Goal: Task Accomplishment & Management: Manage account settings

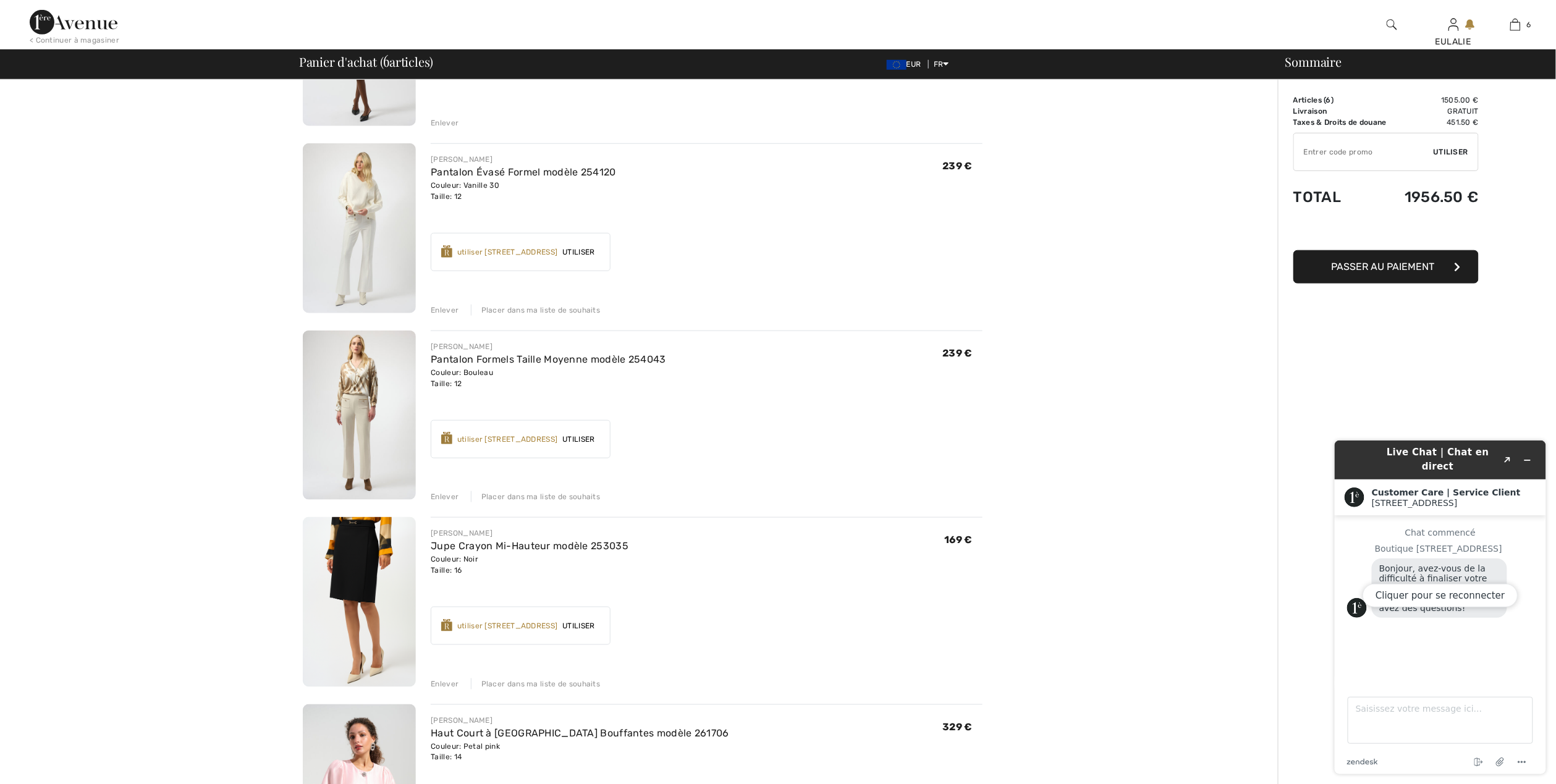
scroll to position [742, 0]
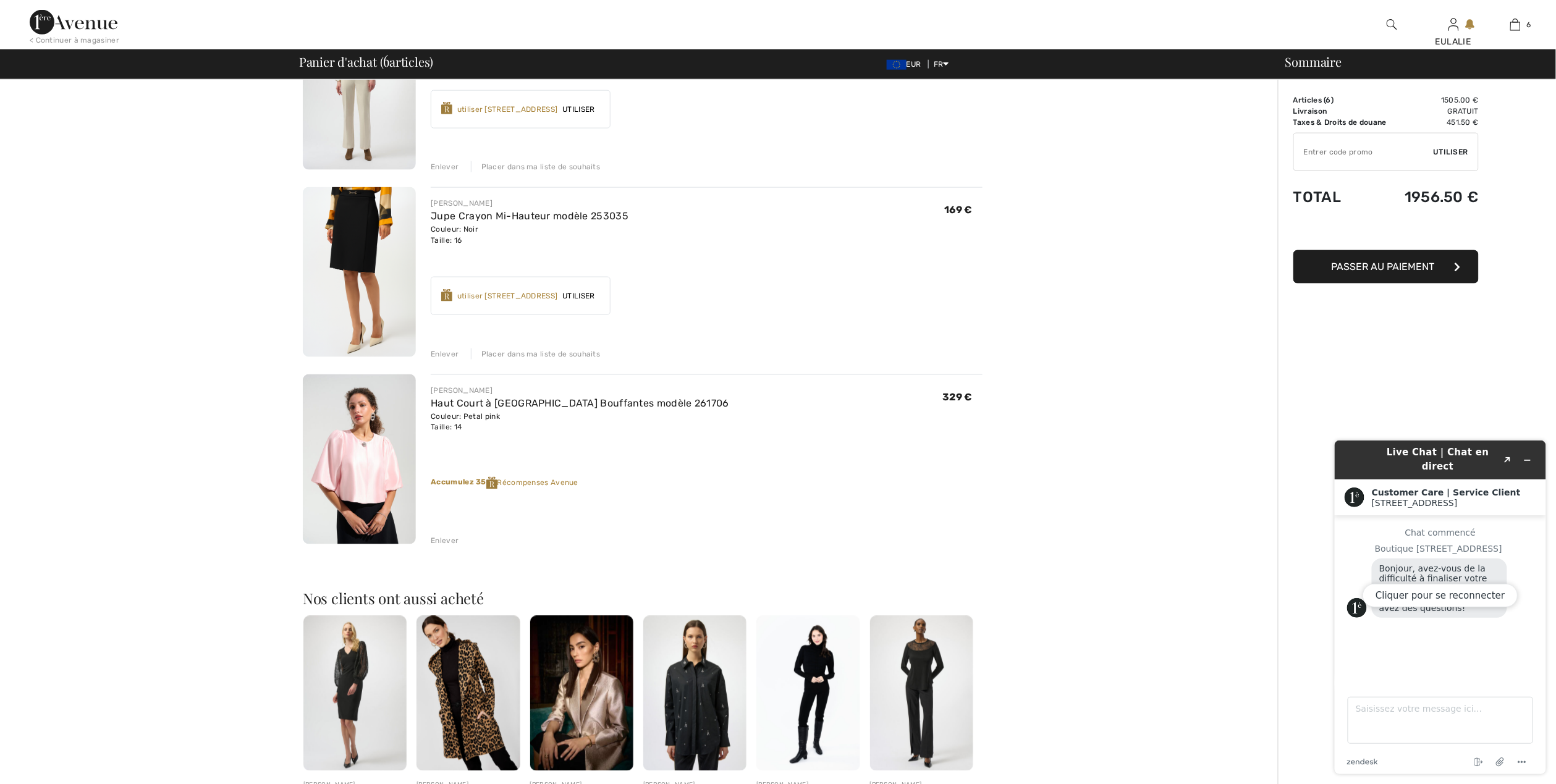
click at [45, 24] on img at bounding box center [74, 22] width 88 height 25
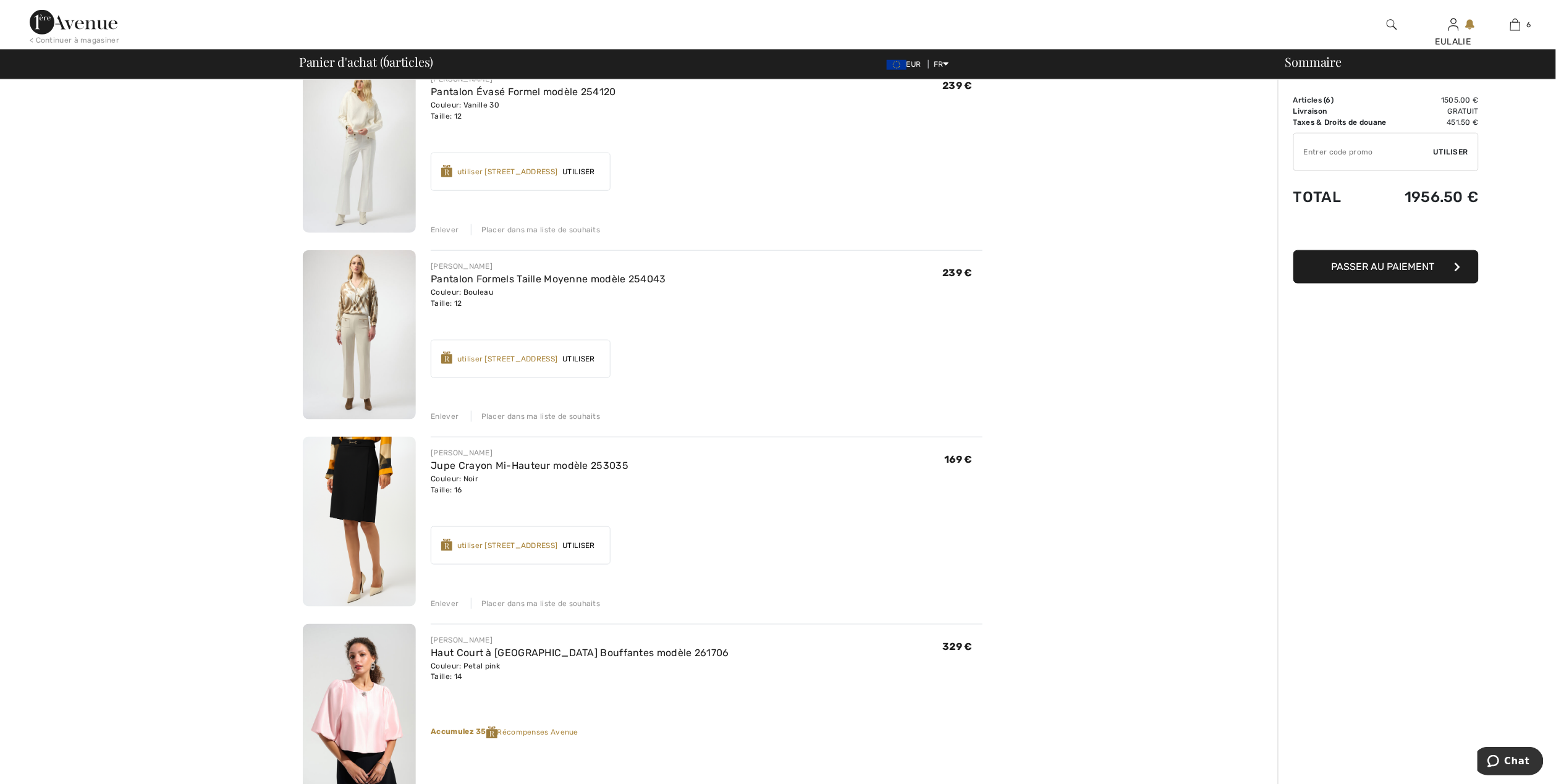
scroll to position [411, 0]
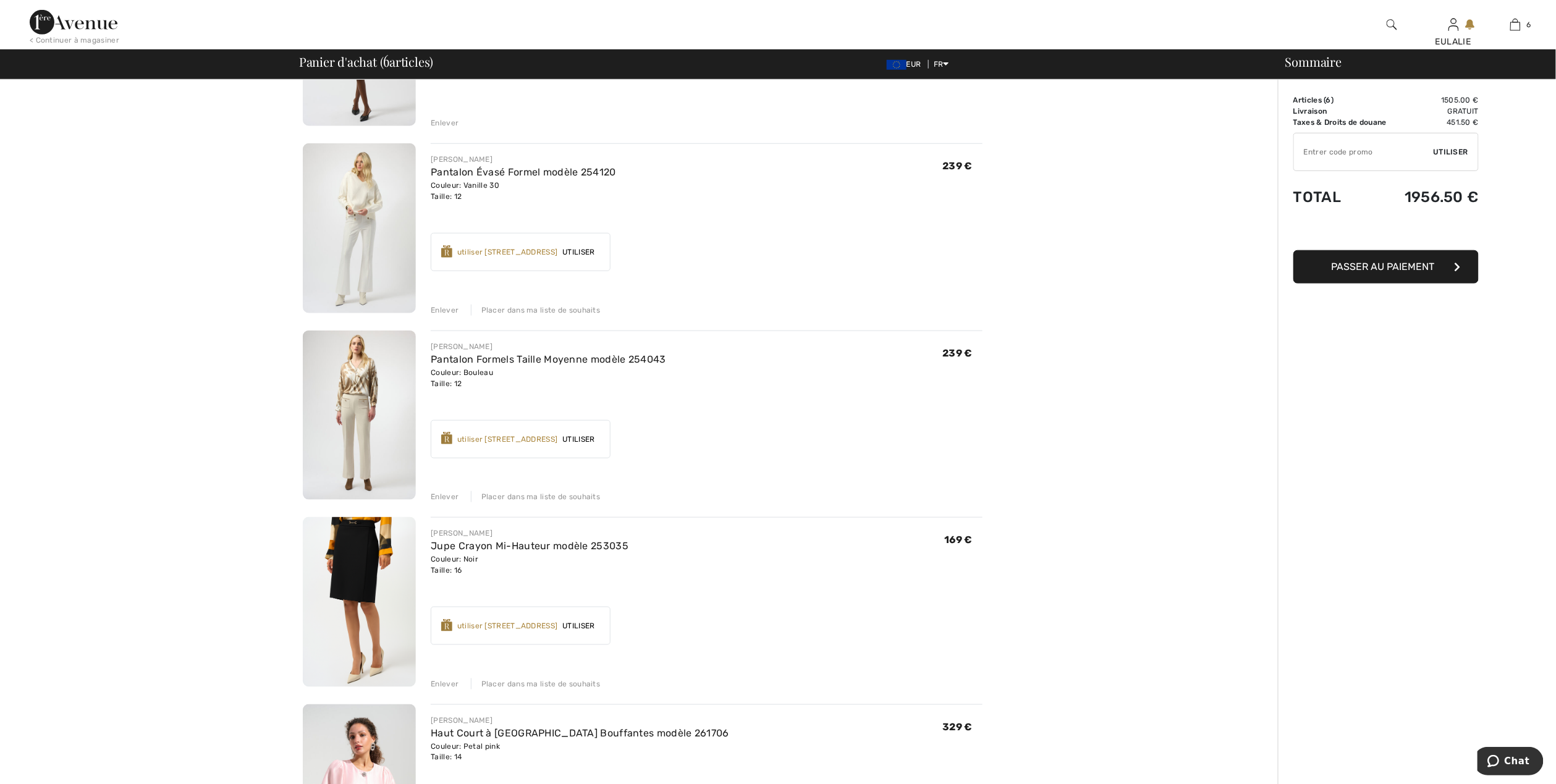
click at [534, 495] on div "Placer dans ma liste de souhaits" at bounding box center [536, 496] width 130 height 11
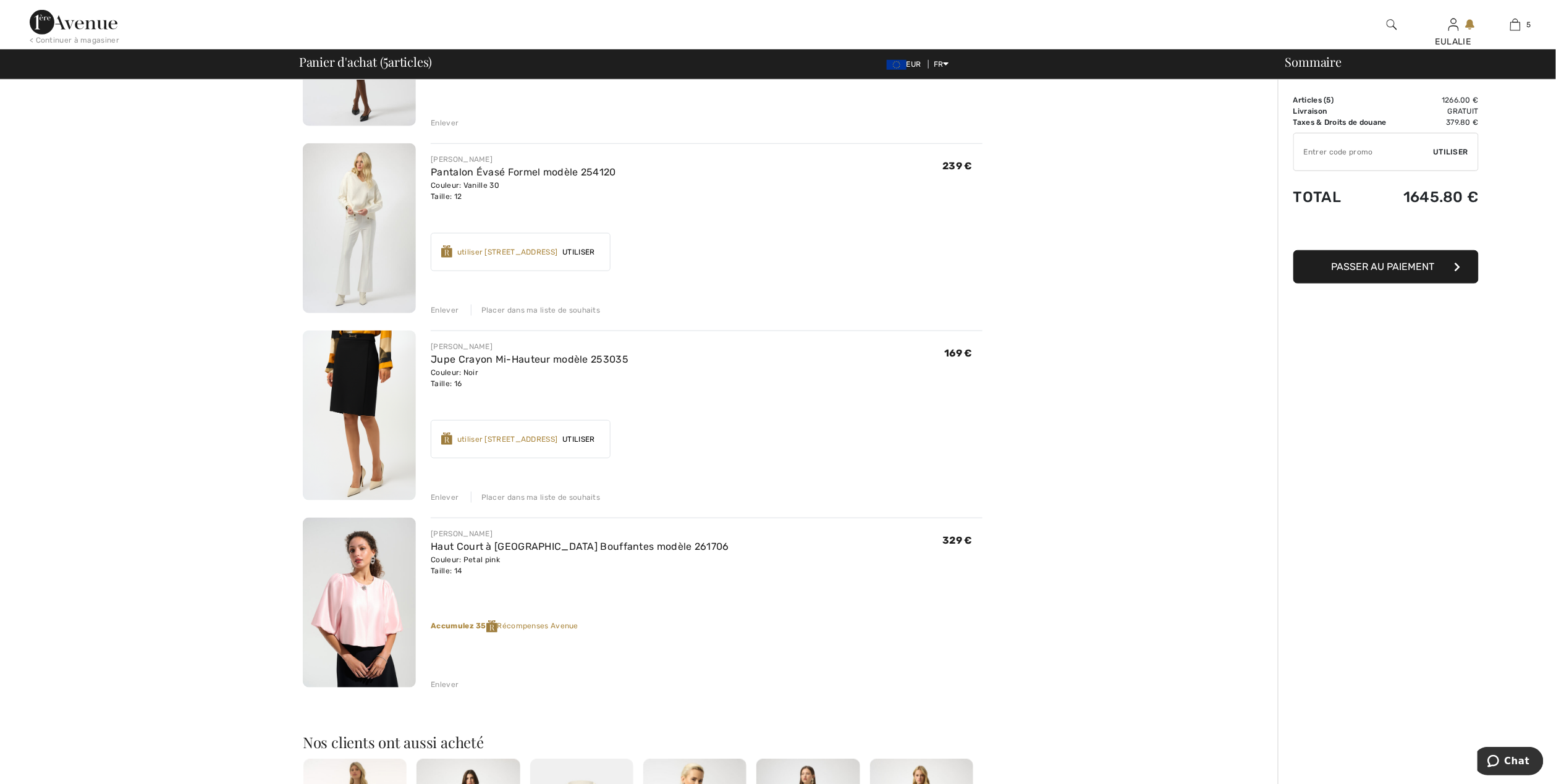
click at [527, 308] on div "Placer dans ma liste de souhaits" at bounding box center [536, 310] width 130 height 11
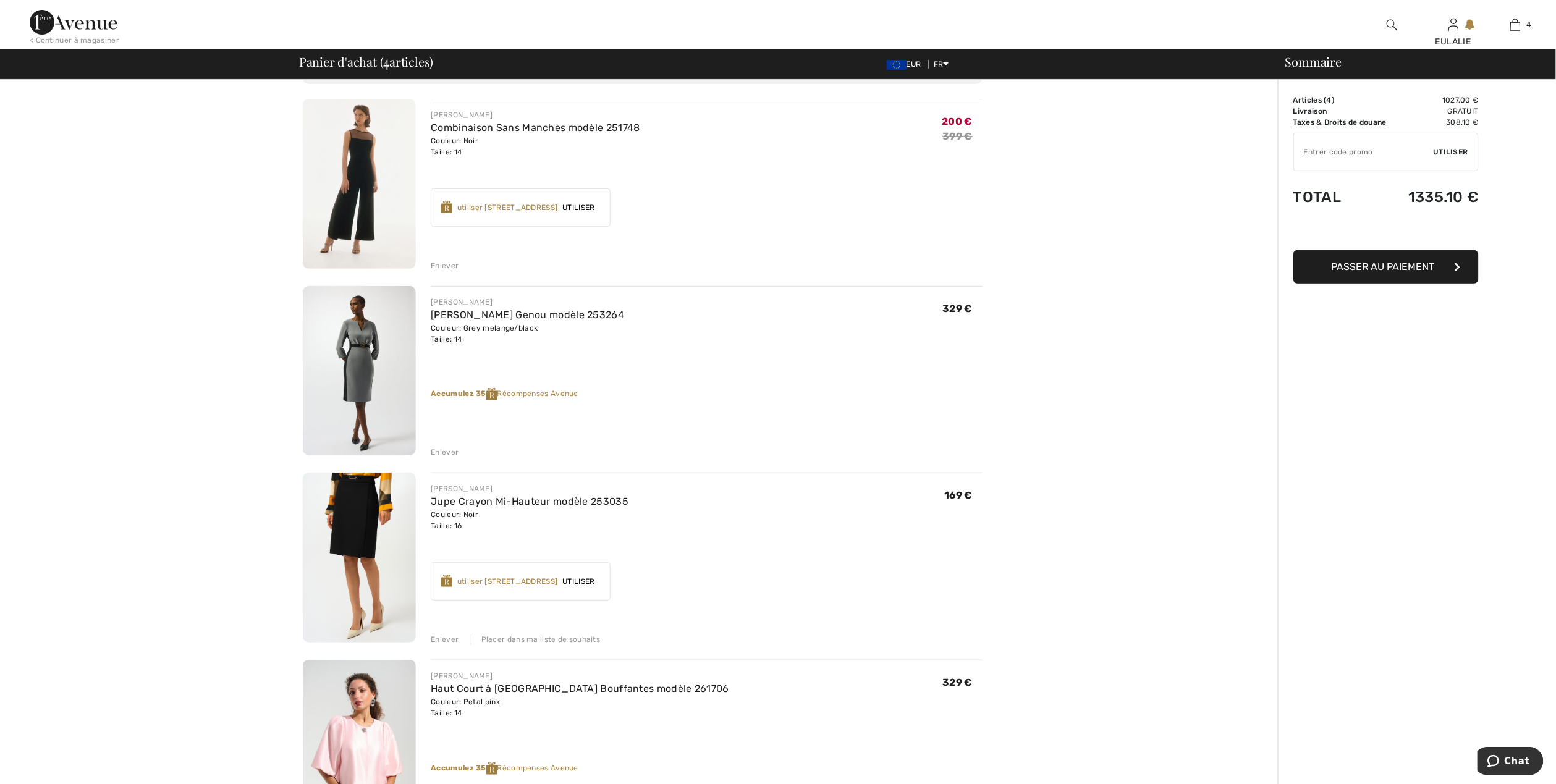
scroll to position [0, 0]
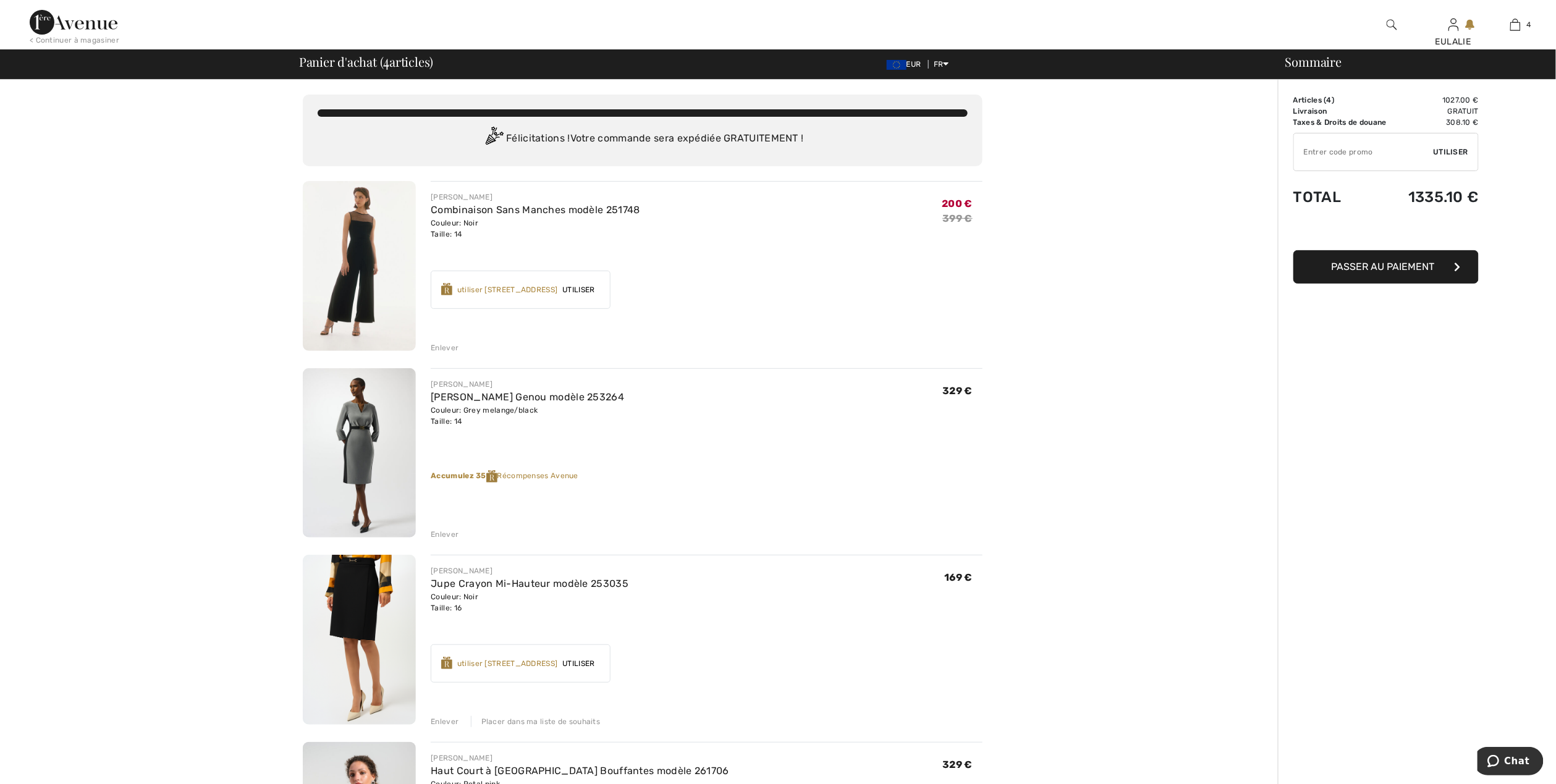
click at [443, 531] on div "Enlever" at bounding box center [445, 534] width 28 height 11
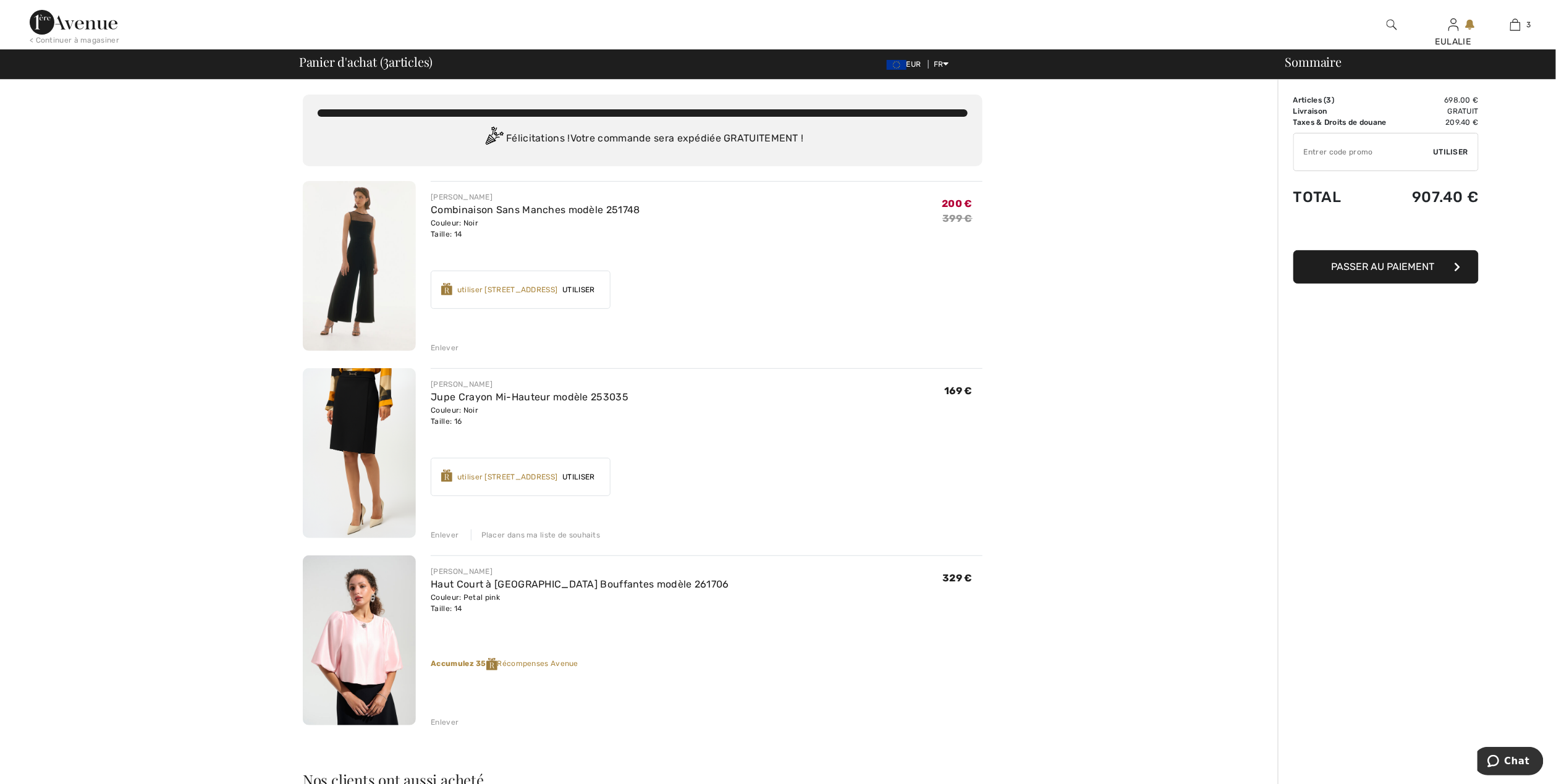
click at [440, 346] on div "Enlever" at bounding box center [445, 347] width 28 height 11
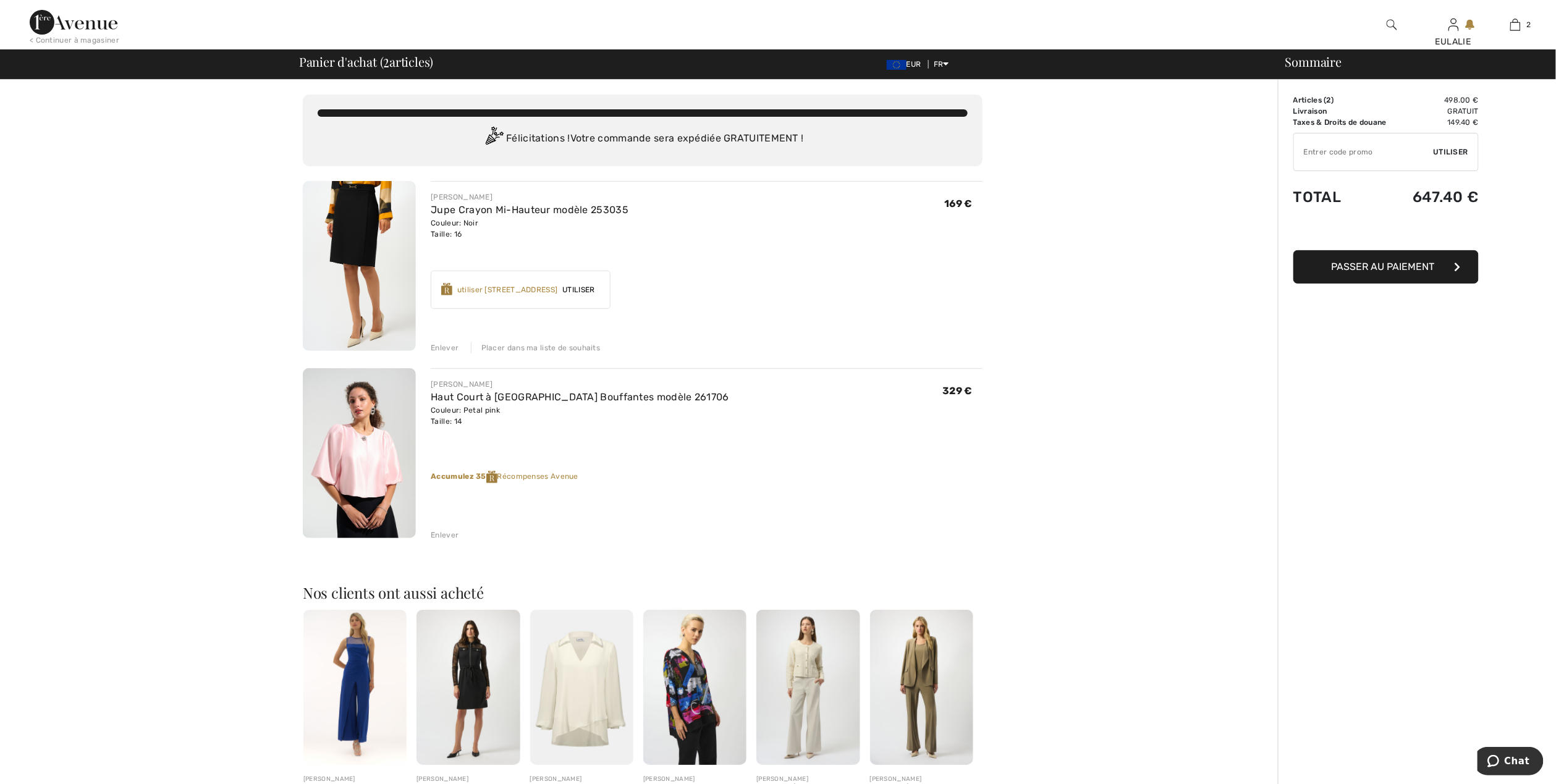
click at [549, 346] on div "Placer dans ma liste de souhaits" at bounding box center [536, 347] width 130 height 11
